Goal: Navigation & Orientation: Find specific page/section

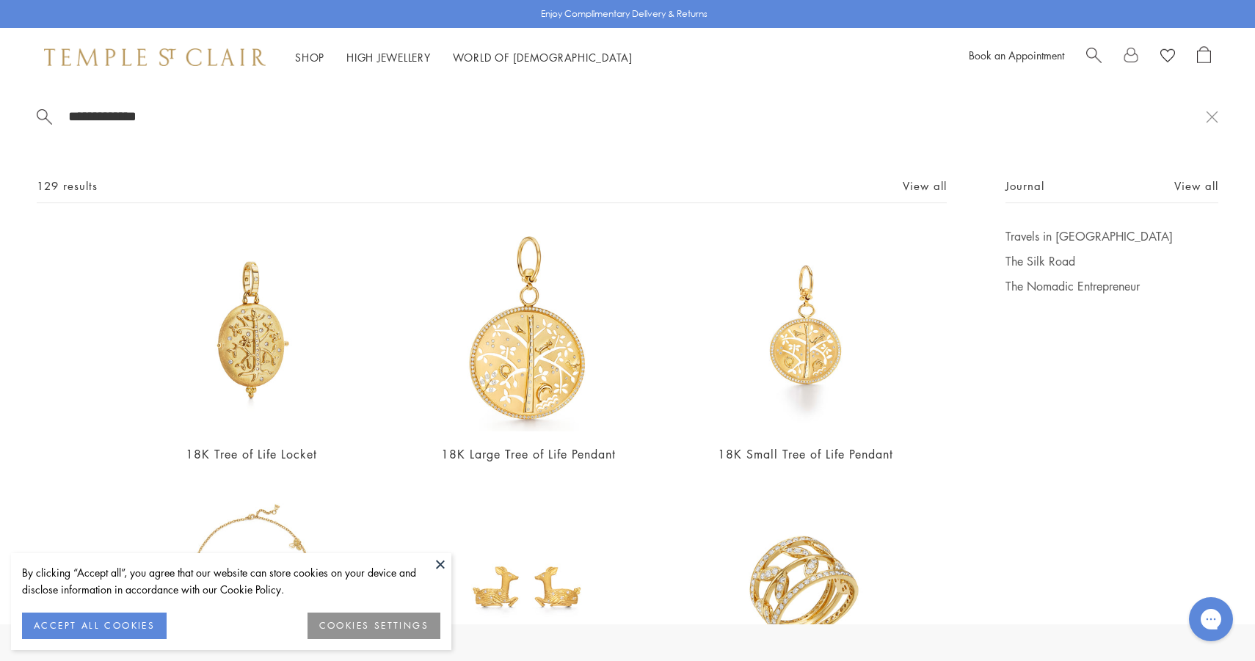
scroll to position [104, 0]
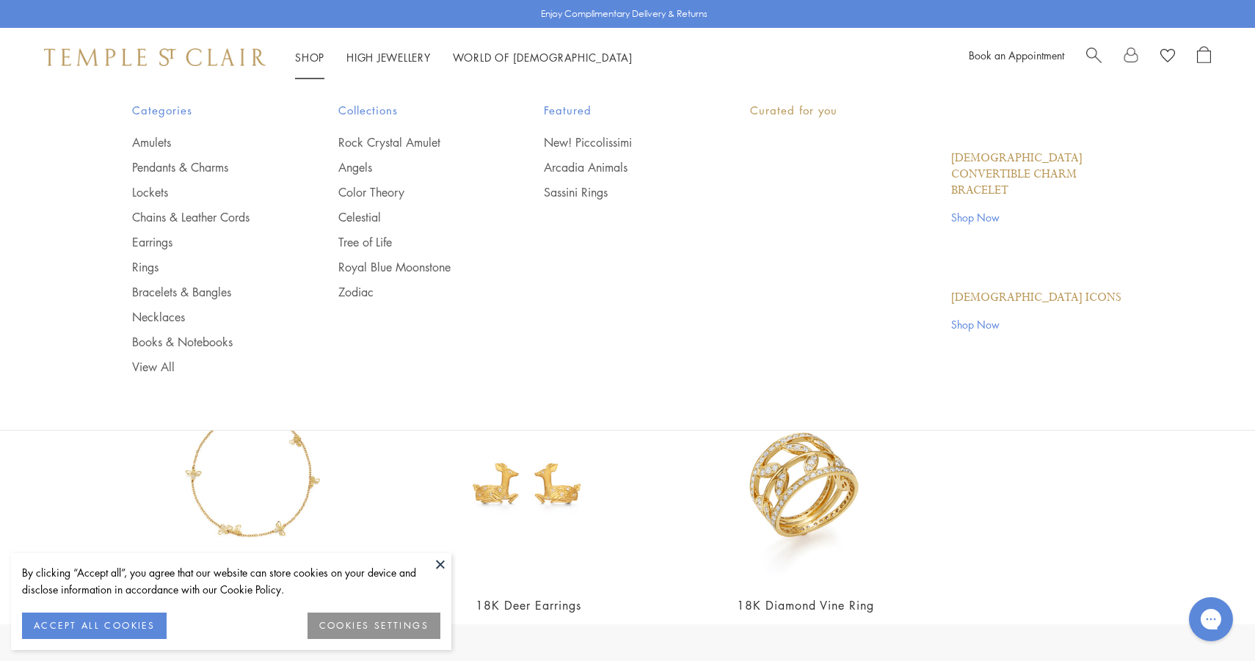
click at [170, 58] on img at bounding box center [155, 57] width 222 height 18
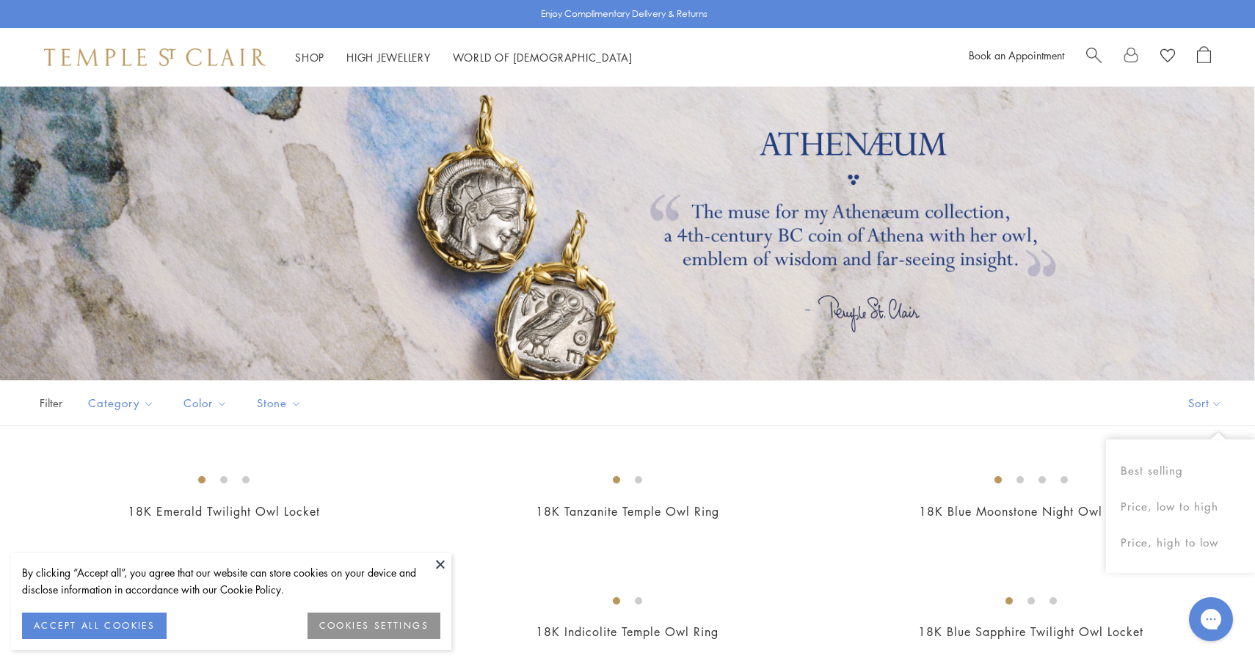
drag, startPoint x: 1249, startPoint y: 419, endPoint x: 1063, endPoint y: 412, distance: 185.9
click at [1063, 412] on div "Filter Sort Category Earrings Necklaces Pendants Rings Color Blue Gold Green St…" at bounding box center [627, 403] width 1255 height 46
